Goal: Task Accomplishment & Management: Manage account settings

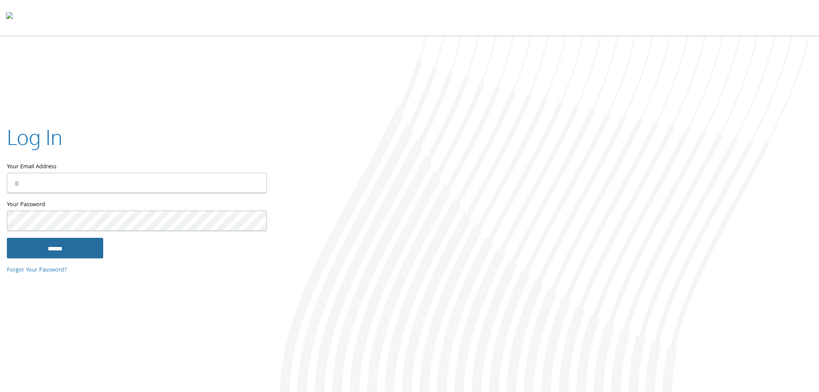
type input "**********"
drag, startPoint x: 83, startPoint y: 246, endPoint x: 78, endPoint y: 250, distance: 6.6
click at [83, 247] on input "******" at bounding box center [55, 247] width 96 height 21
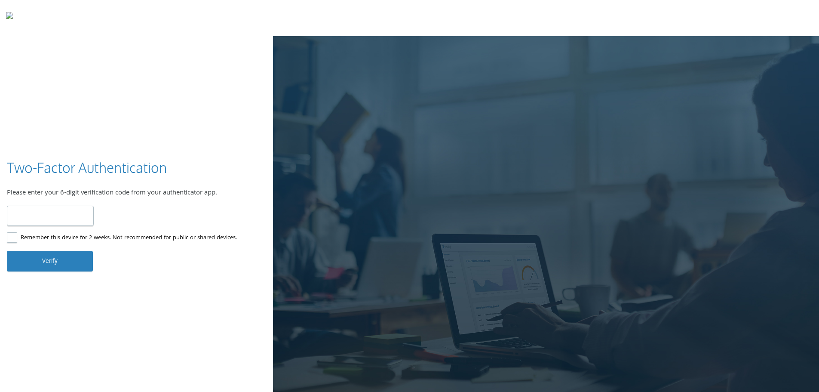
type input "******"
